Goal: Transaction & Acquisition: Download file/media

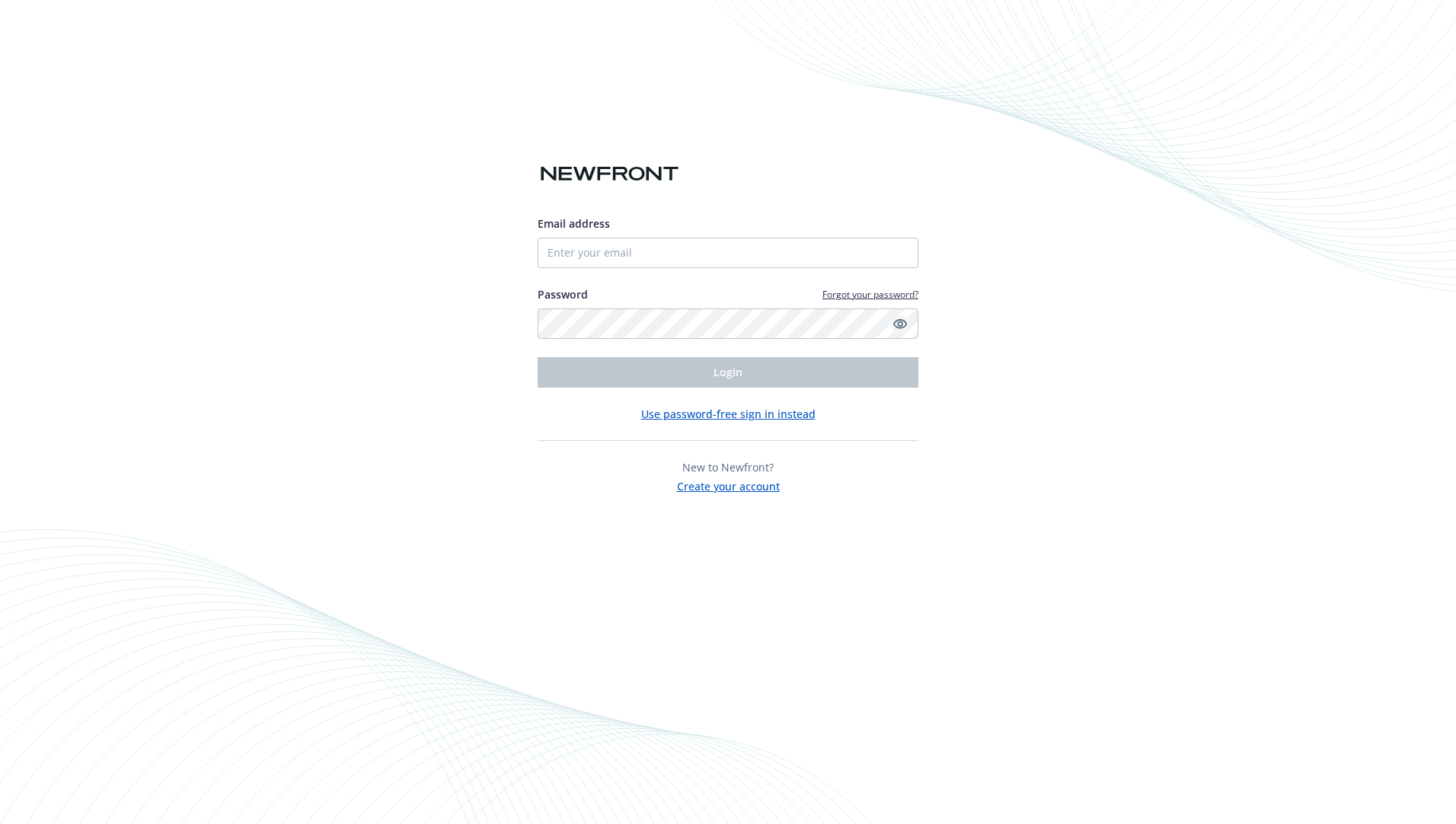
click at [904, 324] on icon "Show password" at bounding box center [900, 324] width 14 height 14
click at [622, 259] on input "Email address" at bounding box center [727, 253] width 381 height 30
paste input "[EMAIL_ADDRESS][DOMAIN_NAME]"
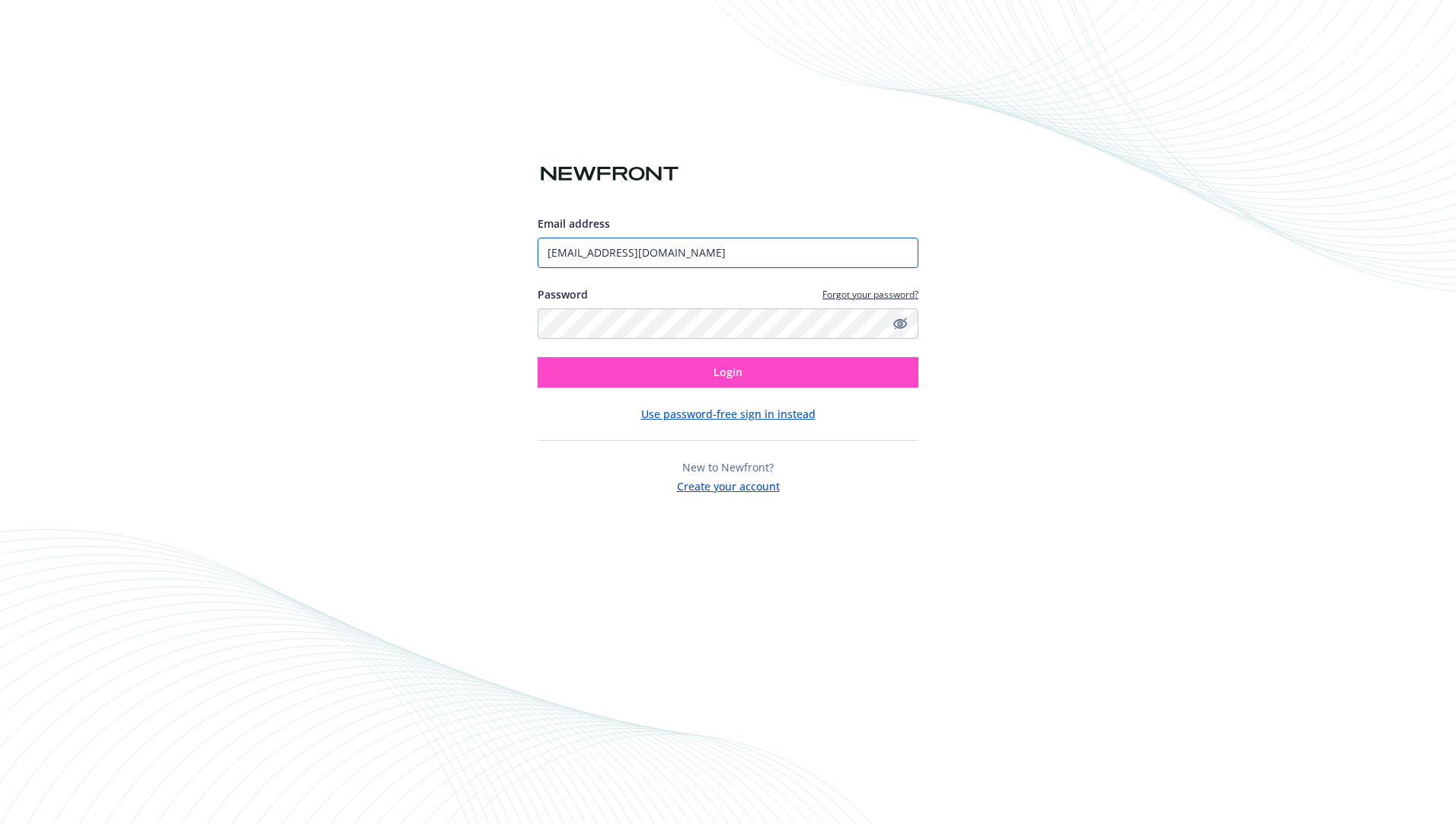
type input "[EMAIL_ADDRESS][DOMAIN_NAME]"
click at [665, 372] on button "Login" at bounding box center [727, 372] width 381 height 30
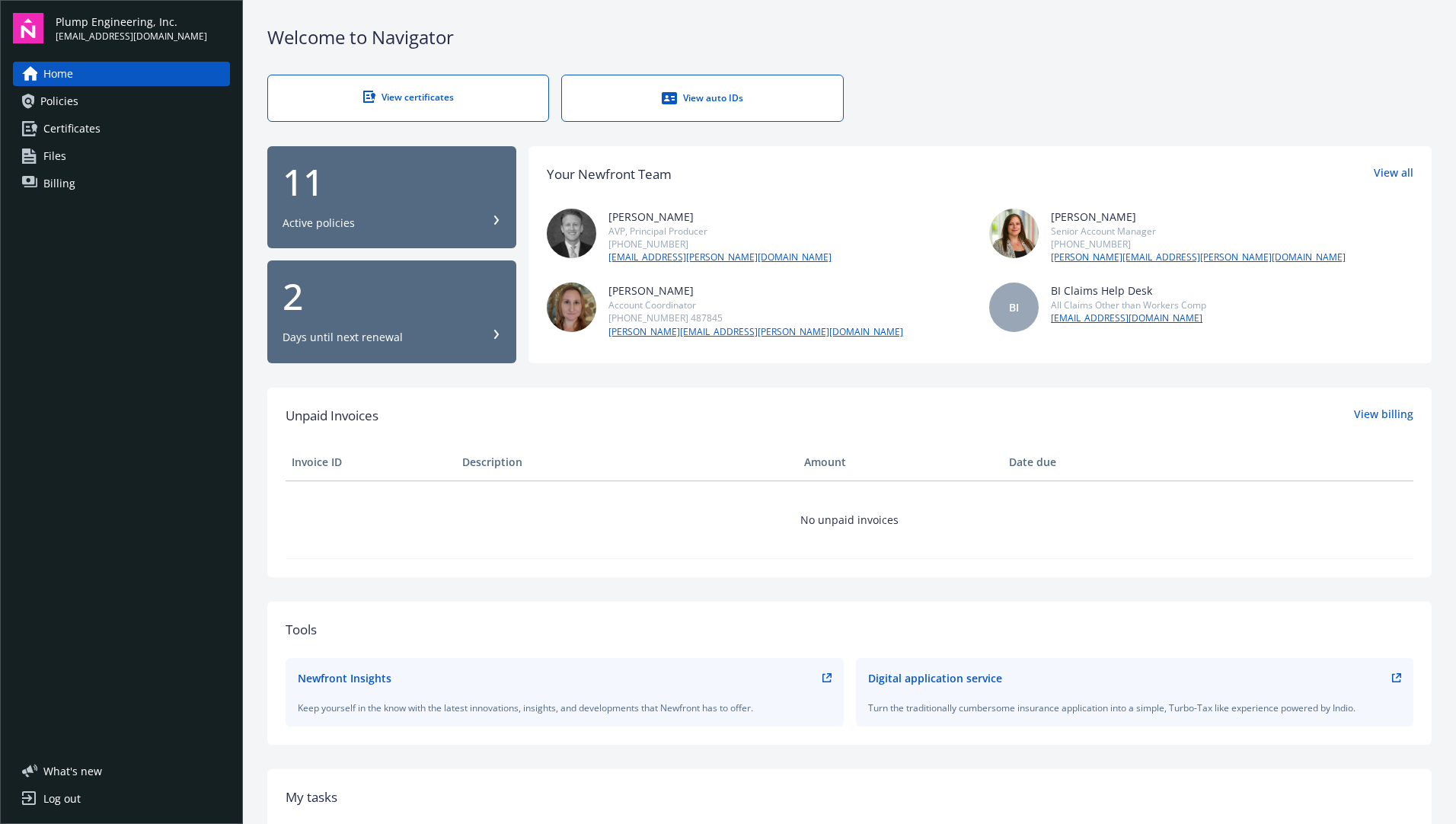
click at [394, 93] on div "View certificates" at bounding box center [408, 97] width 219 height 13
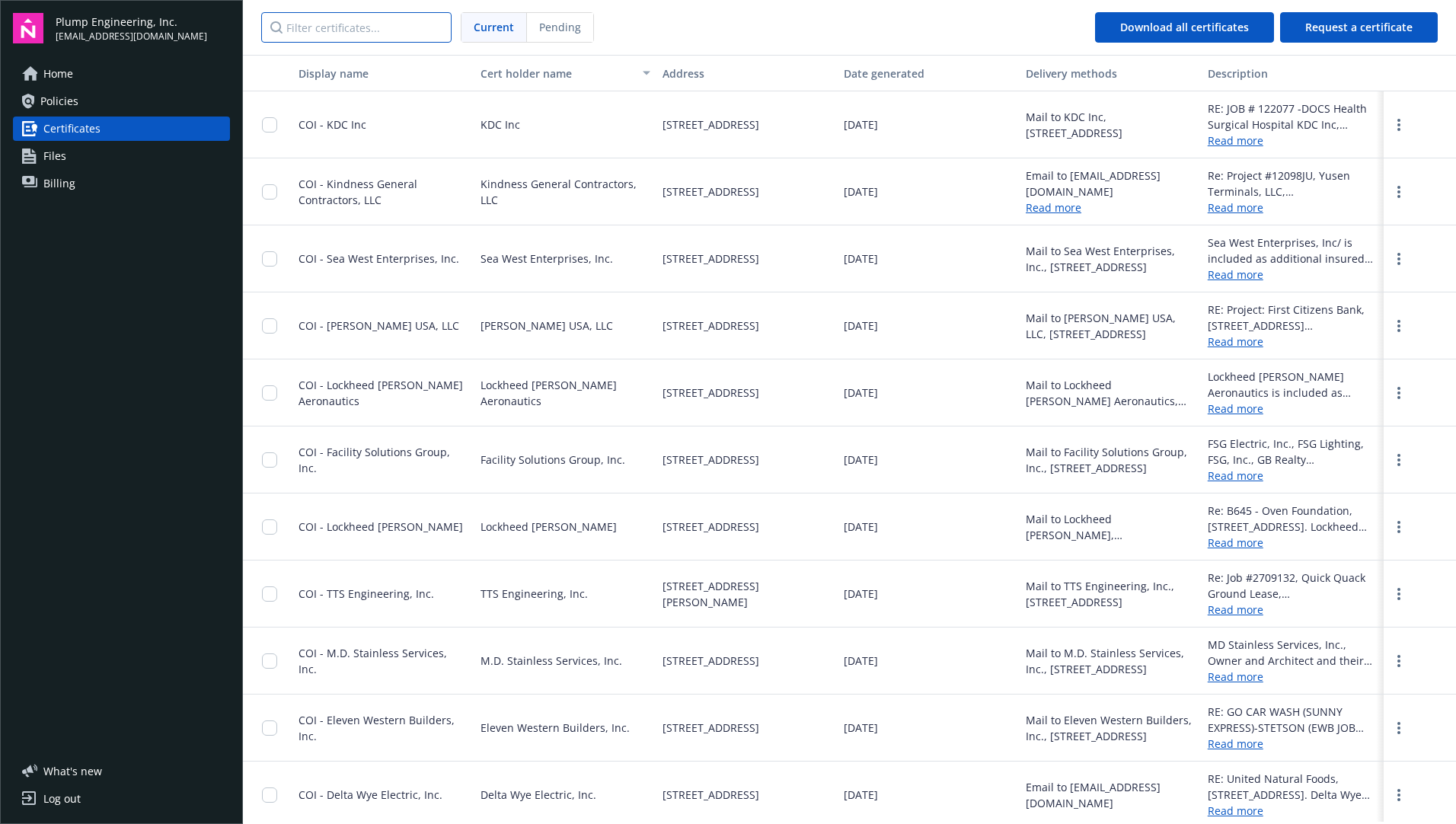
click at [361, 34] on input "Filter certificates..." at bounding box center [356, 27] width 191 height 30
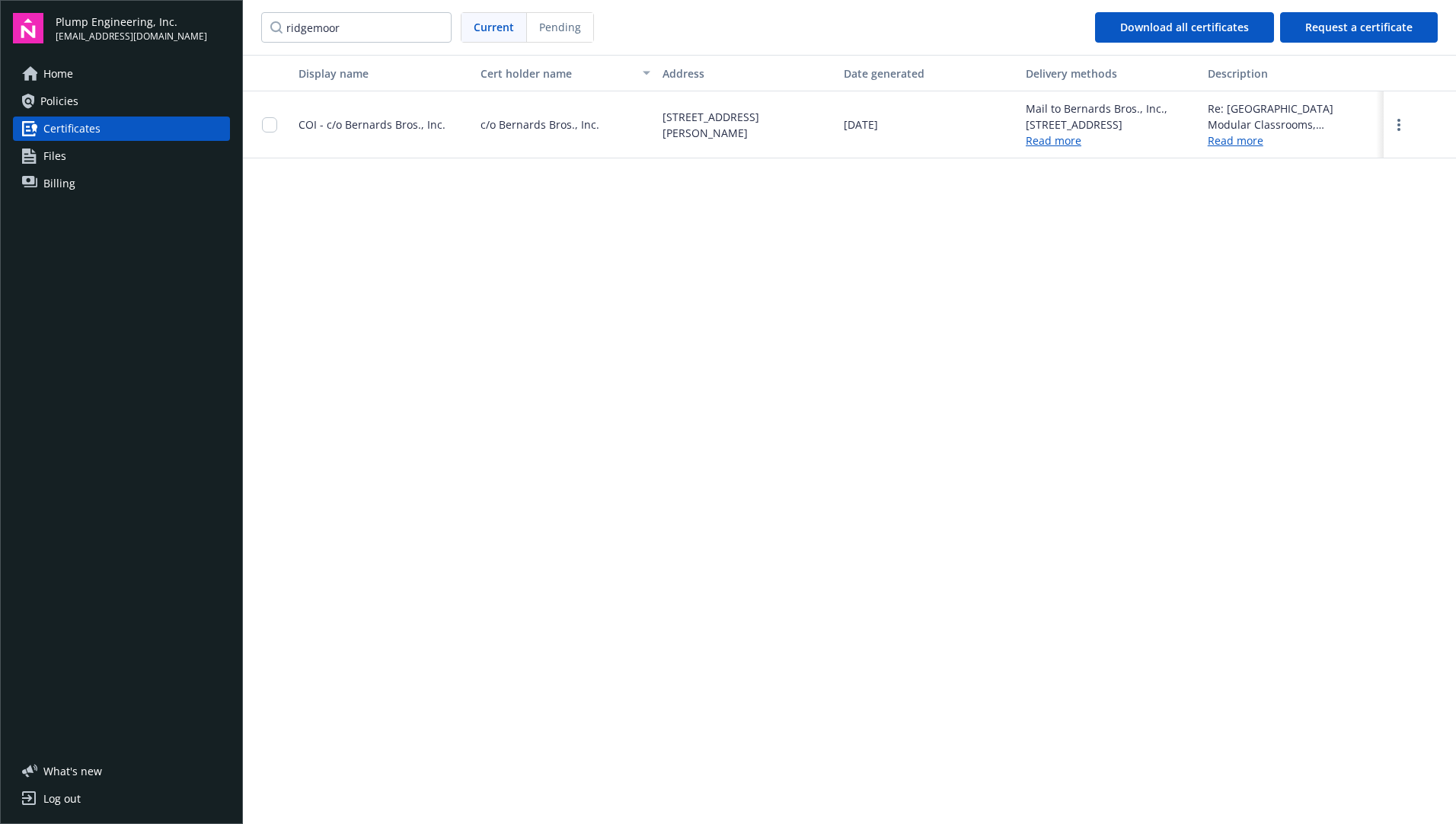
click at [327, 127] on span "COI - c/o Bernards Bros., Inc." at bounding box center [372, 124] width 147 height 15
click at [1139, 22] on span "Download all certificates" at bounding box center [1184, 27] width 129 height 15
drag, startPoint x: 929, startPoint y: 363, endPoint x: 805, endPoint y: 339, distance: 126.3
click at [921, 364] on div "Display name Cert holder name Address Date generated Delivery methods Descripti…" at bounding box center [850, 438] width 1214 height 767
drag, startPoint x: 358, startPoint y: 29, endPoint x: 213, endPoint y: 21, distance: 145.2
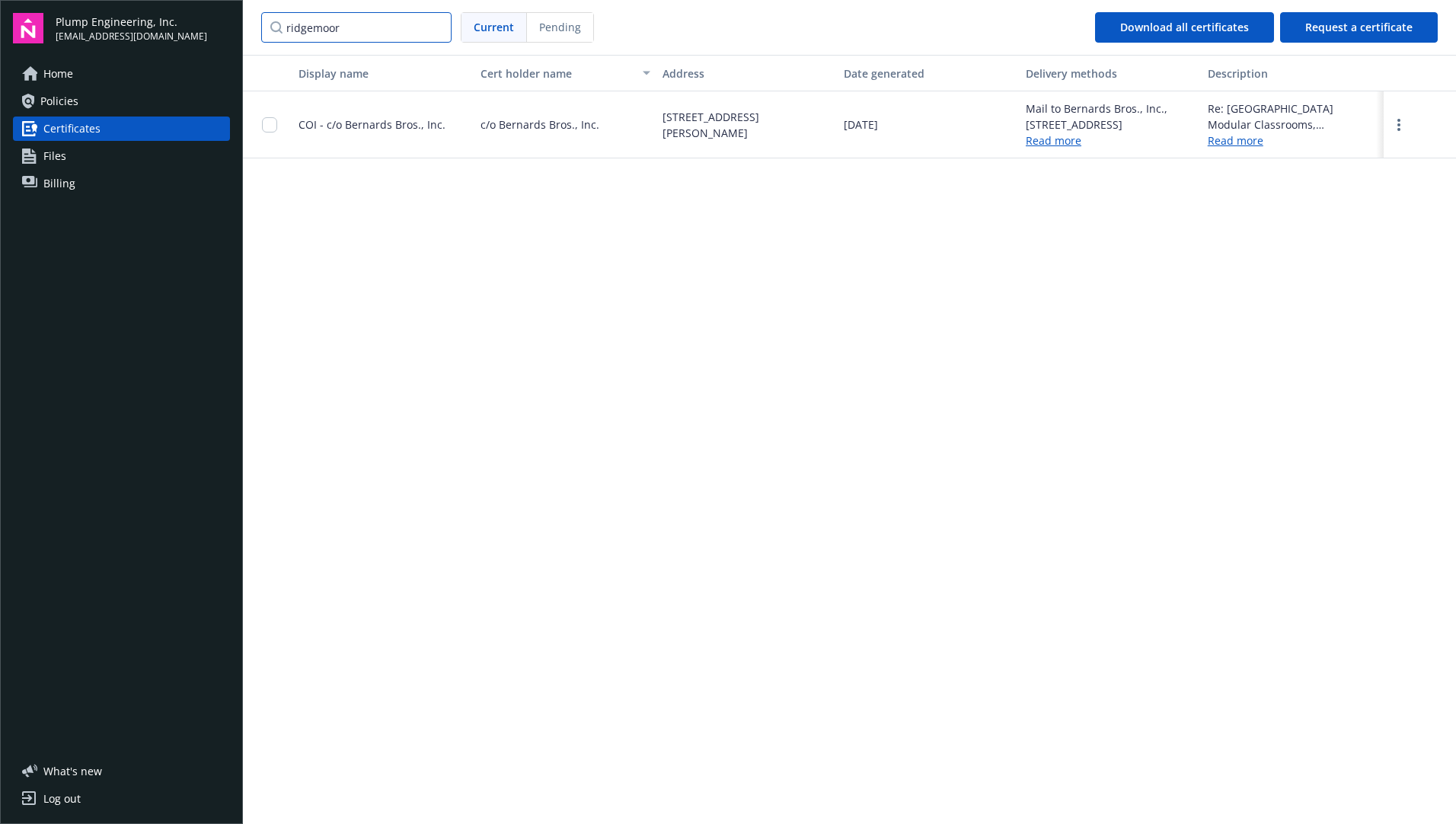
click at [213, 21] on div "Plump Engineering, Inc. [EMAIL_ADDRESS][DOMAIN_NAME] Home Policies Certificates…" at bounding box center [728, 412] width 1456 height 824
click at [771, 378] on div "Display name Cert holder name Address Date generated Delivery methods Descripti…" at bounding box center [850, 438] width 1214 height 767
drag, startPoint x: 343, startPoint y: 28, endPoint x: 239, endPoint y: 25, distance: 104.0
click at [239, 25] on div "Plump Engineering, Inc. [EMAIL_ADDRESS][DOMAIN_NAME] Home Policies Certificates…" at bounding box center [728, 412] width 1456 height 824
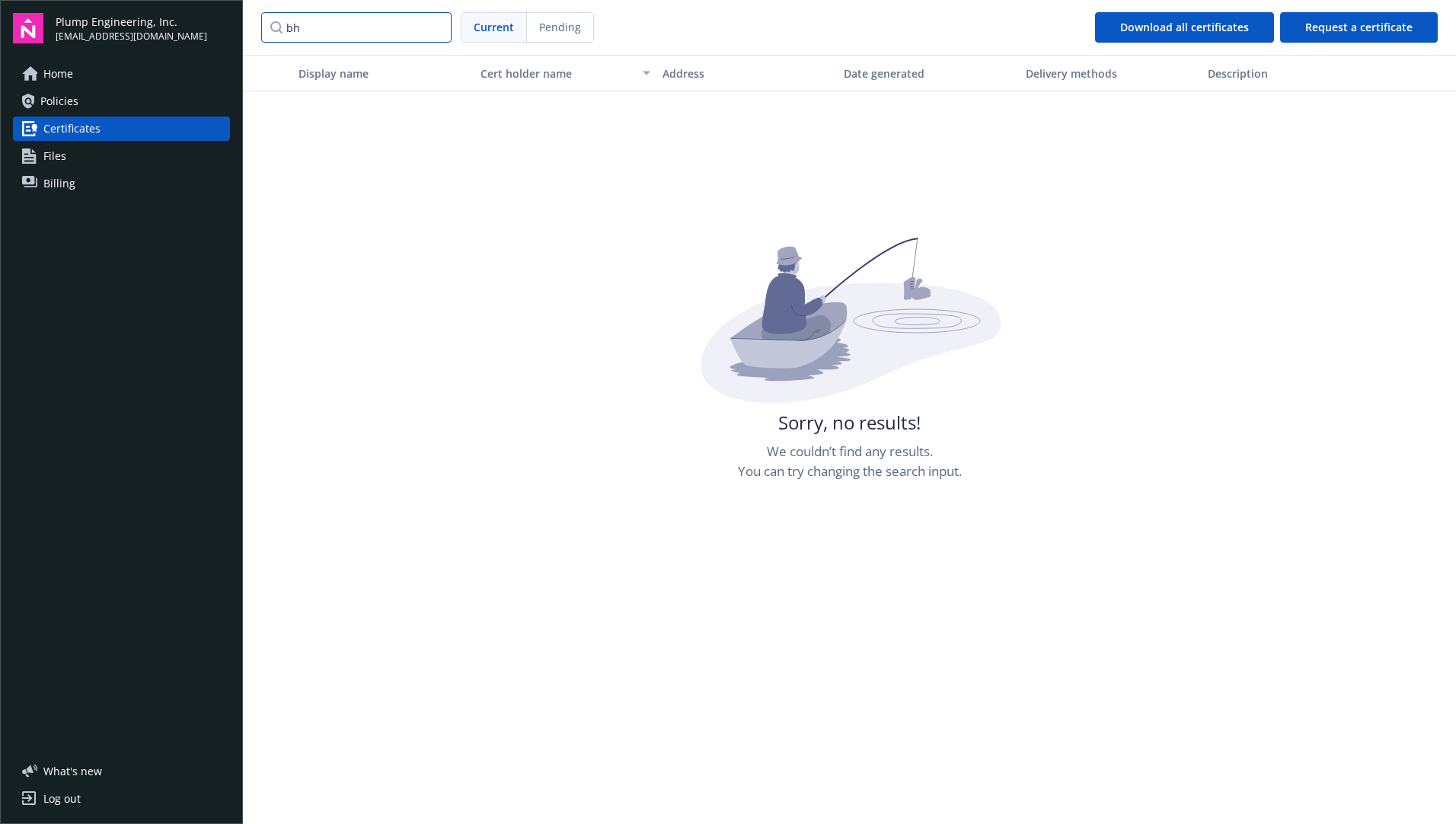
type input "b"
type input "swiner"
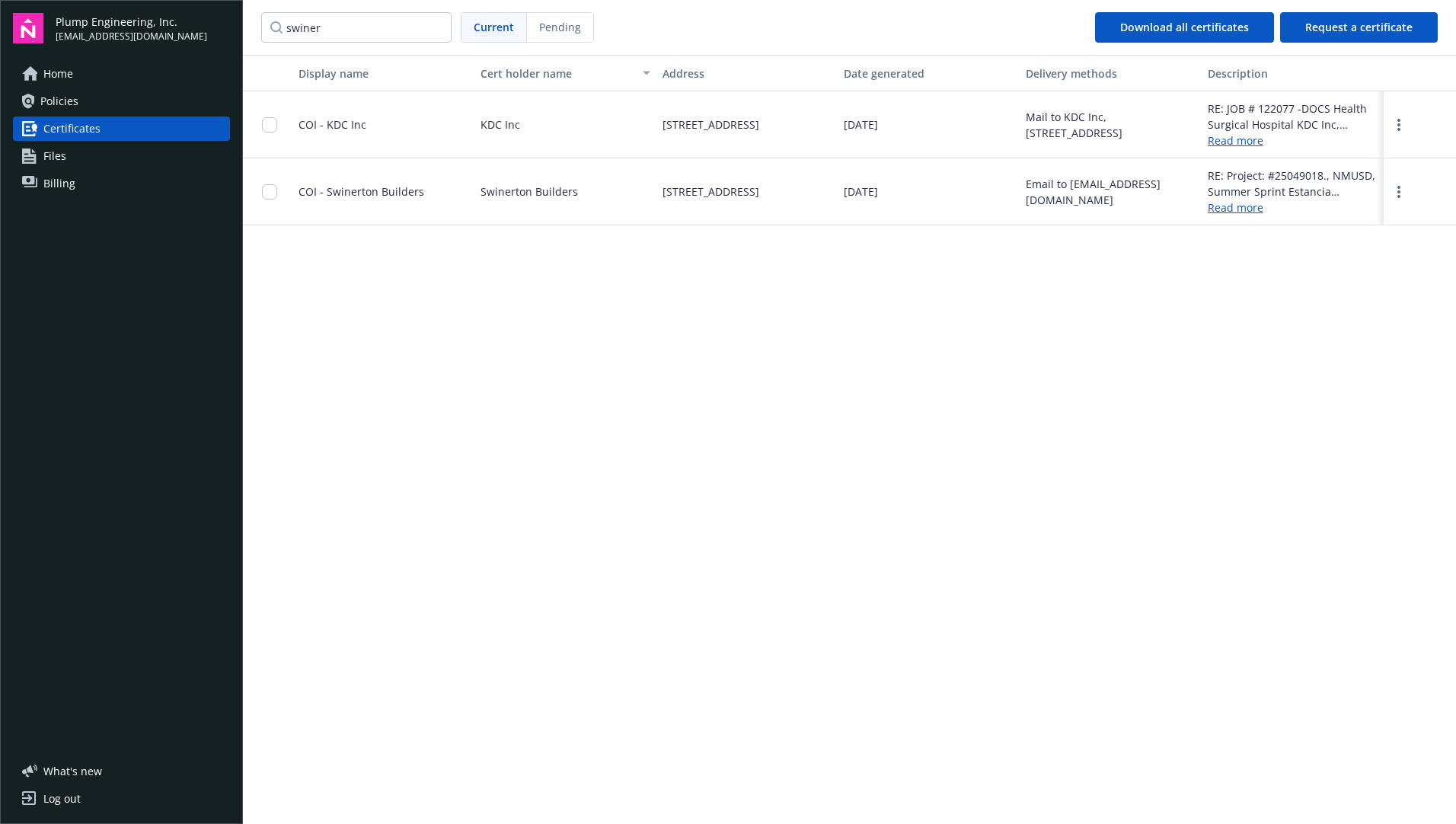
click at [557, 272] on div "Display name Cert holder name Address Date generated Delivery methods Descripti…" at bounding box center [850, 438] width 1214 height 767
click at [726, 190] on span "[STREET_ADDRESS]" at bounding box center [710, 192] width 97 height 16
click at [364, 32] on input "swiner" at bounding box center [356, 27] width 191 height 30
drag, startPoint x: 351, startPoint y: 31, endPoint x: 265, endPoint y: 29, distance: 86.0
click at [265, 29] on input "swiner" at bounding box center [356, 27] width 191 height 30
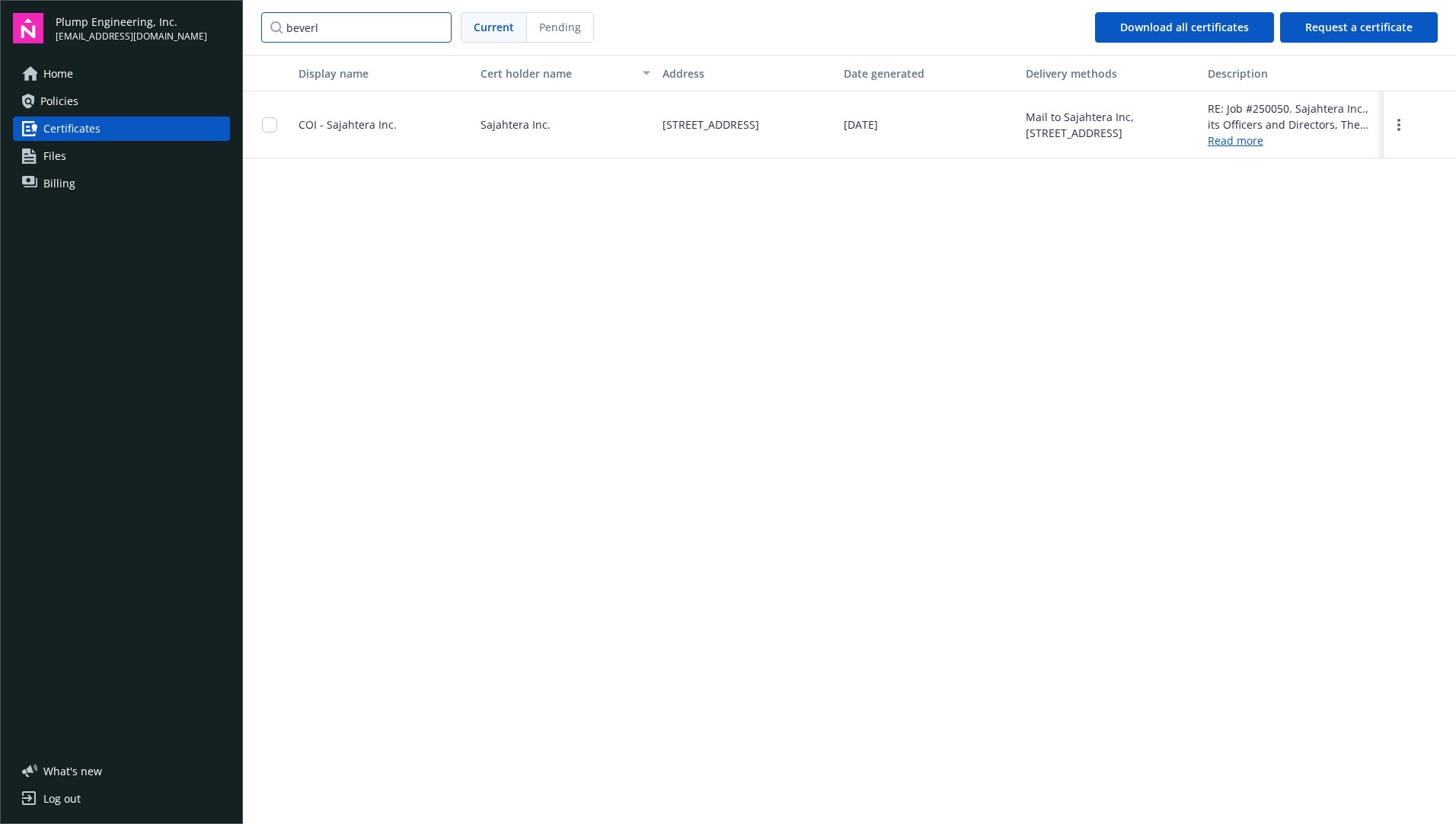
drag, startPoint x: 339, startPoint y: 25, endPoint x: 222, endPoint y: 25, distance: 117.0
click at [222, 25] on div "Plump Engineering, Inc. [EMAIL_ADDRESS][DOMAIN_NAME] Home Policies Certificates…" at bounding box center [728, 412] width 1456 height 824
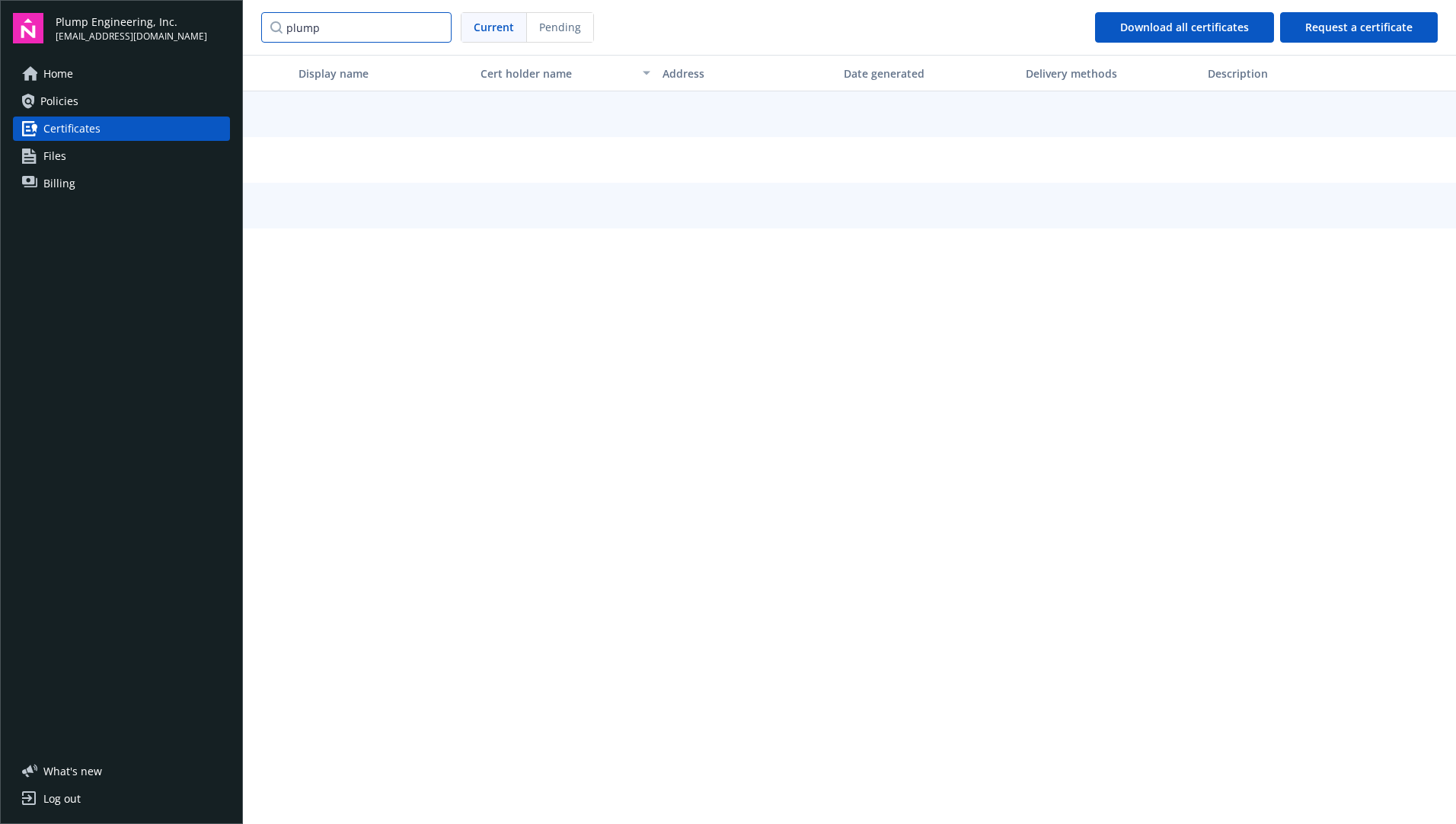
type input "plump"
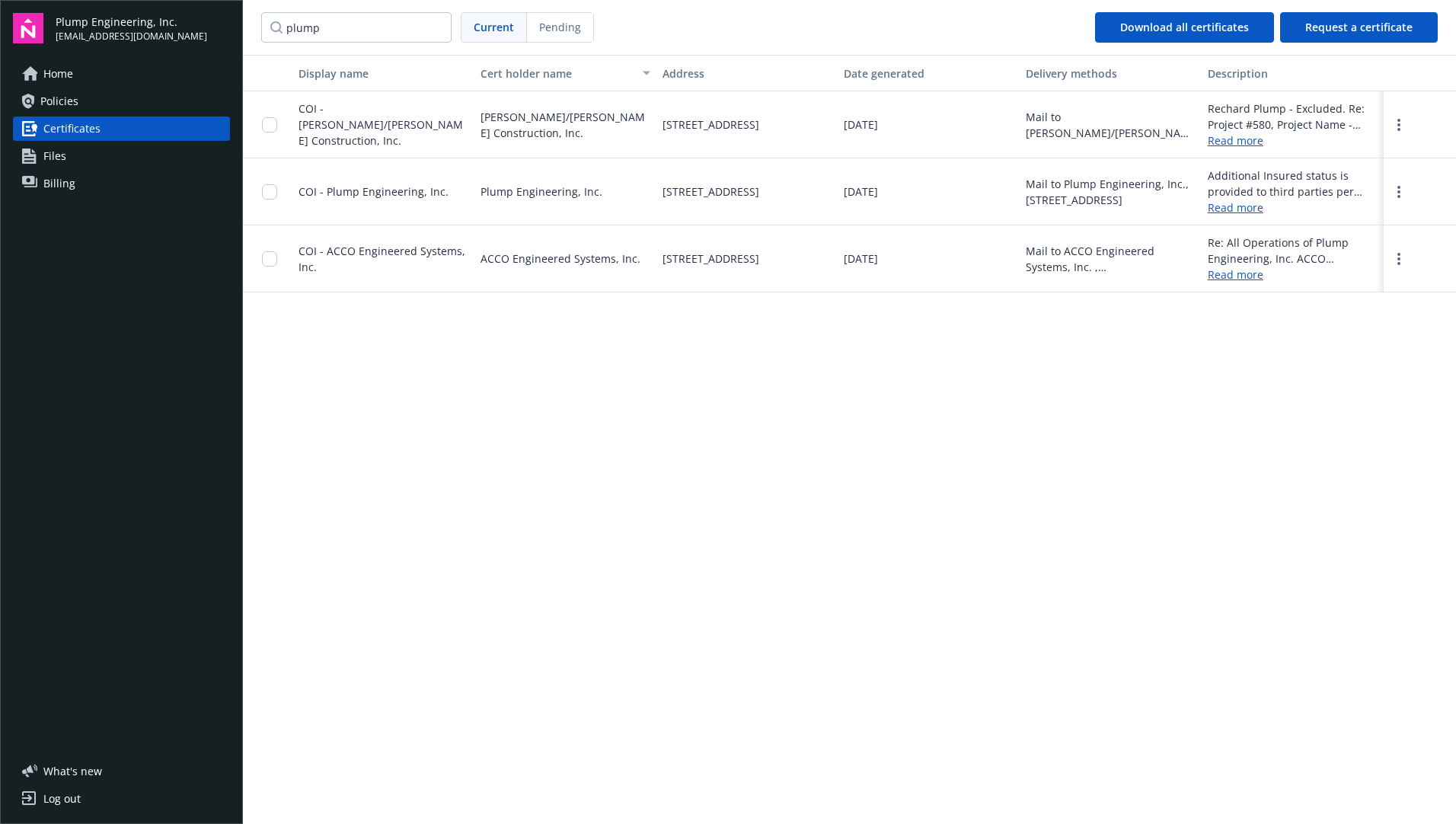
click at [384, 195] on span "COI - Plump Engineering, Inc." at bounding box center [374, 192] width 150 height 15
click at [269, 196] on input "checkbox" at bounding box center [269, 192] width 15 height 15
click at [717, 795] on span "Download certificates" at bounding box center [692, 789] width 113 height 15
